Goal: Check status: Check status

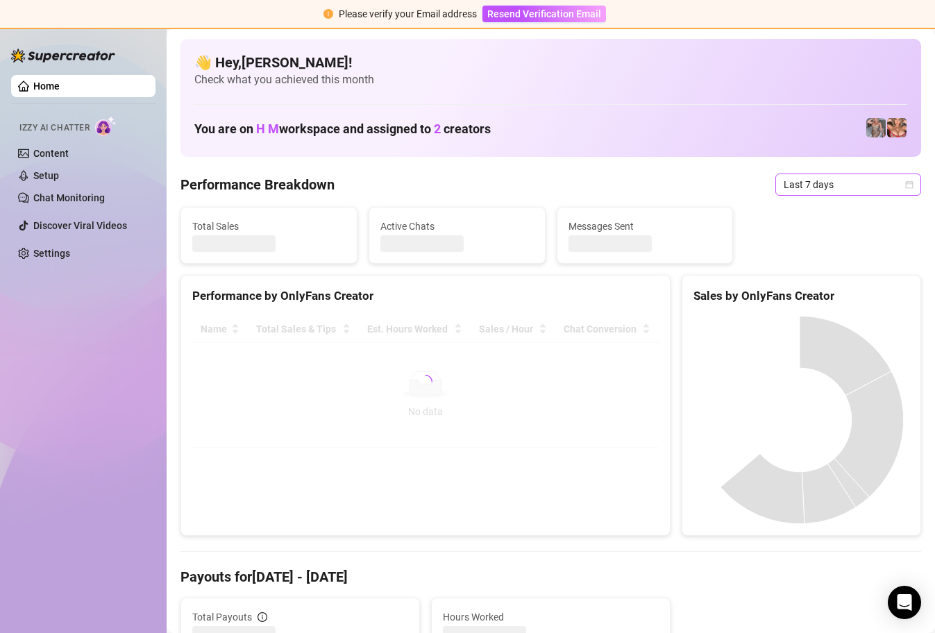
click at [905, 185] on div "Last 7 days" at bounding box center [849, 185] width 146 height 22
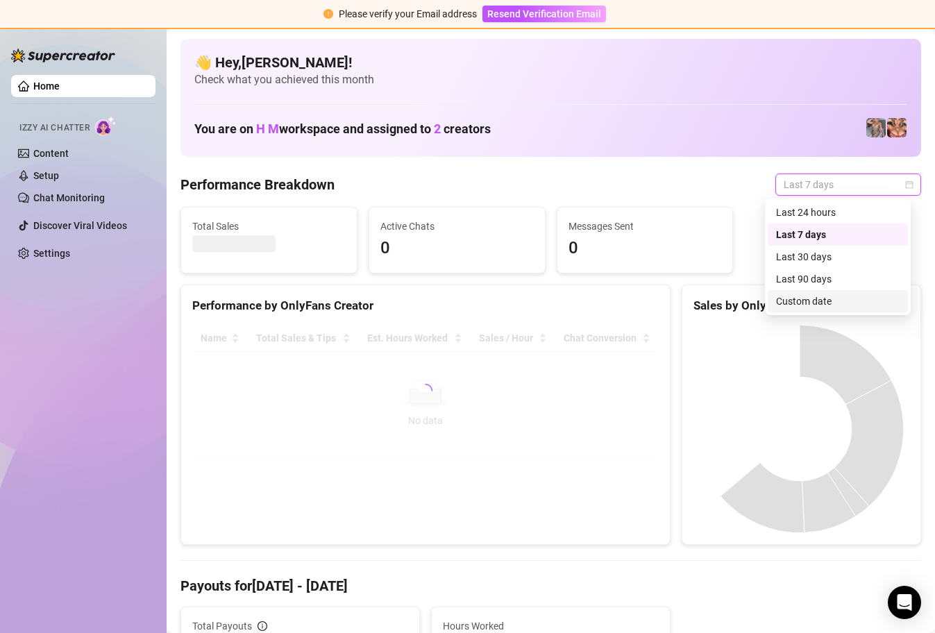
click at [803, 304] on div "Custom date" at bounding box center [838, 301] width 124 height 15
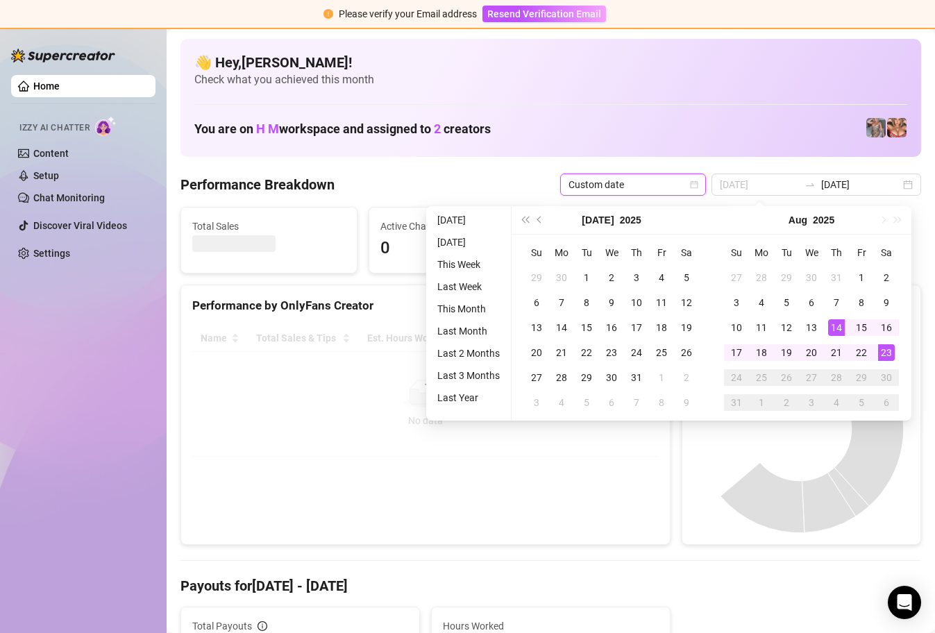
type input "[DATE]"
click at [888, 351] on div "23" at bounding box center [886, 352] width 17 height 17
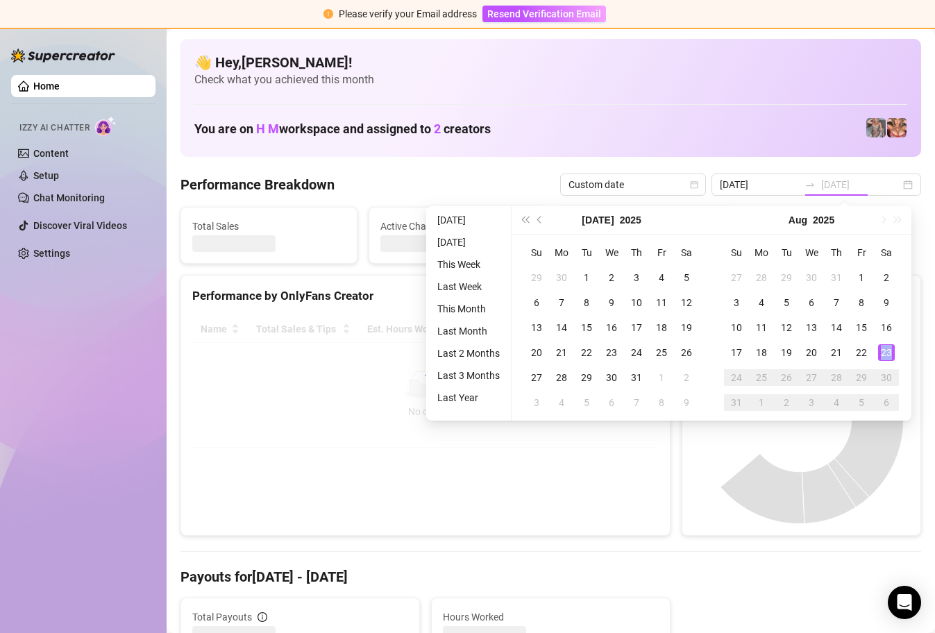
click at [888, 351] on div "23" at bounding box center [886, 352] width 17 height 17
type input "[DATE]"
